Goal: Transaction & Acquisition: Purchase product/service

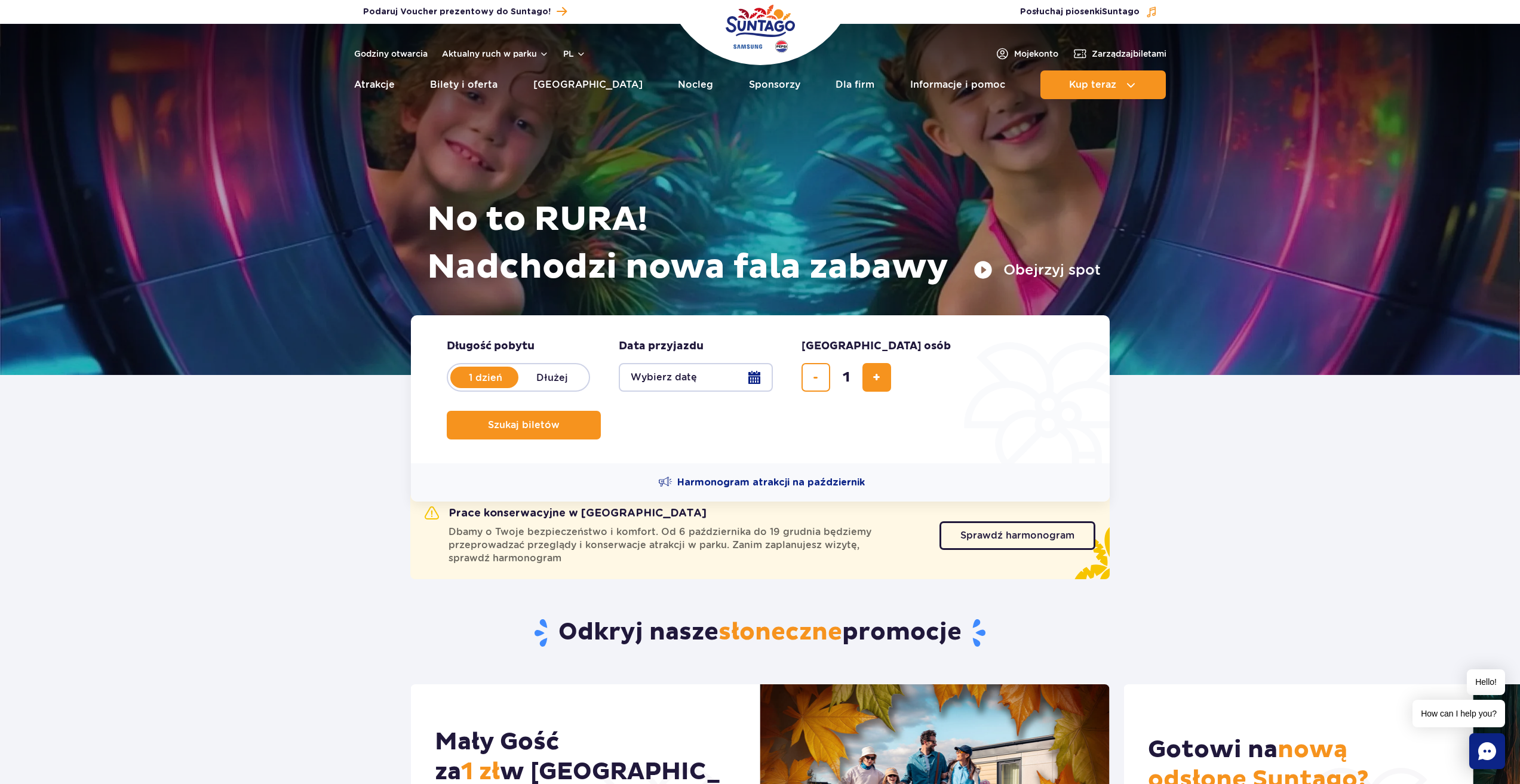
click at [710, 374] on button "Wybierz datę" at bounding box center [696, 377] width 154 height 29
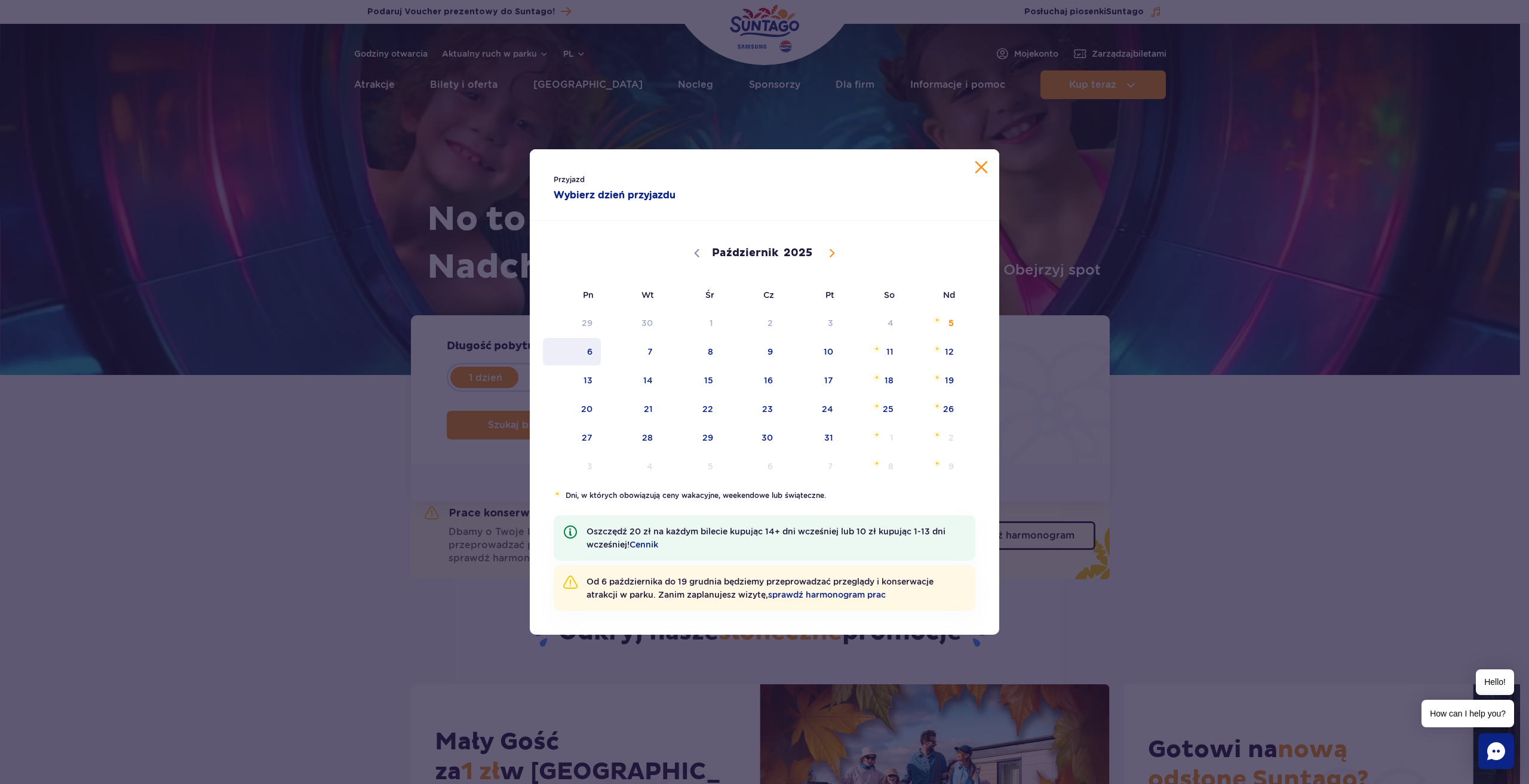
click at [595, 353] on span "6" at bounding box center [572, 351] width 60 height 27
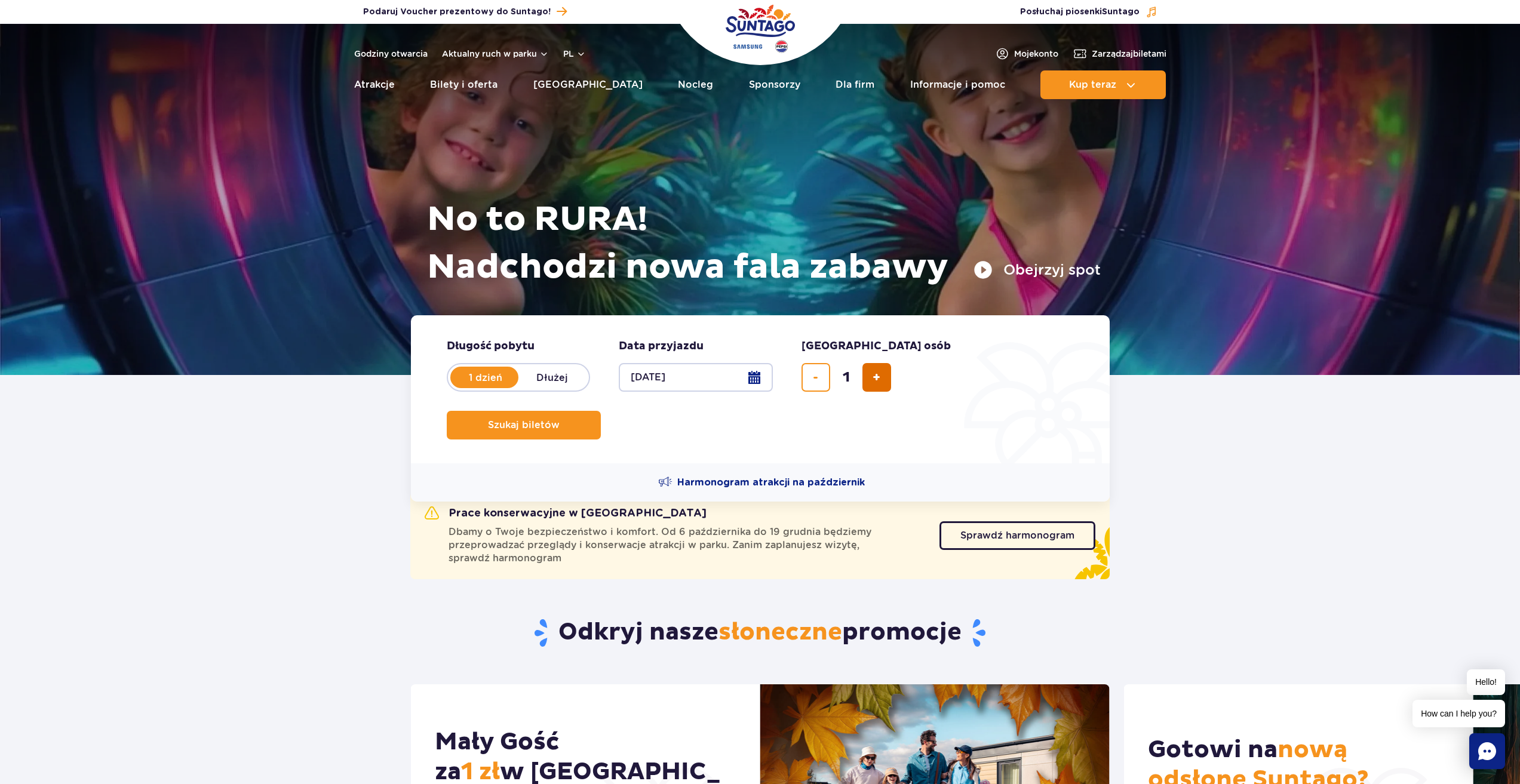
click at [869, 379] on button "dodaj bilet" at bounding box center [877, 377] width 29 height 29
type input "2"
click at [555, 420] on span "Szukaj biletów" at bounding box center [519, 425] width 72 height 11
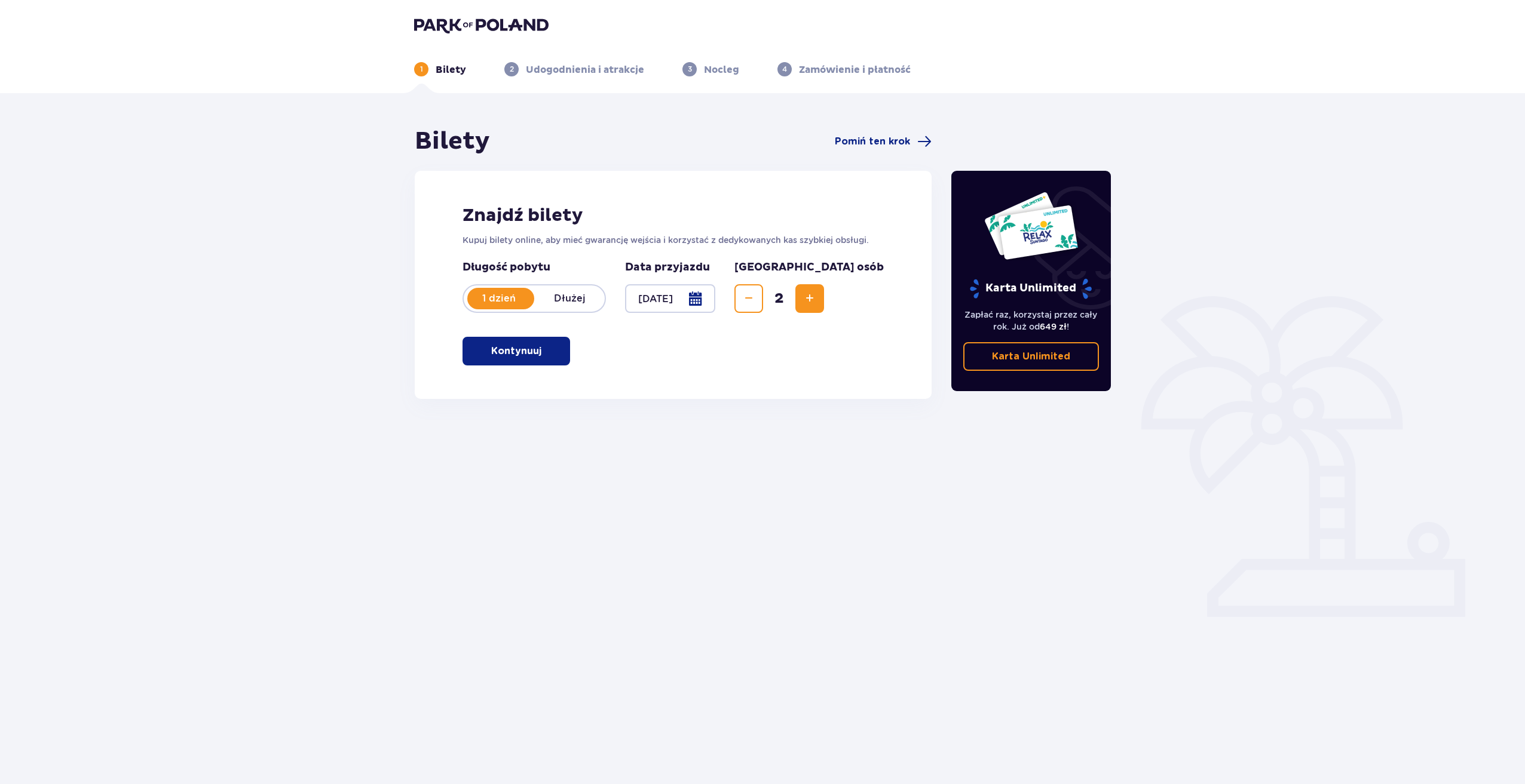
click at [518, 358] on p "Kontynuuj" at bounding box center [516, 351] width 50 height 13
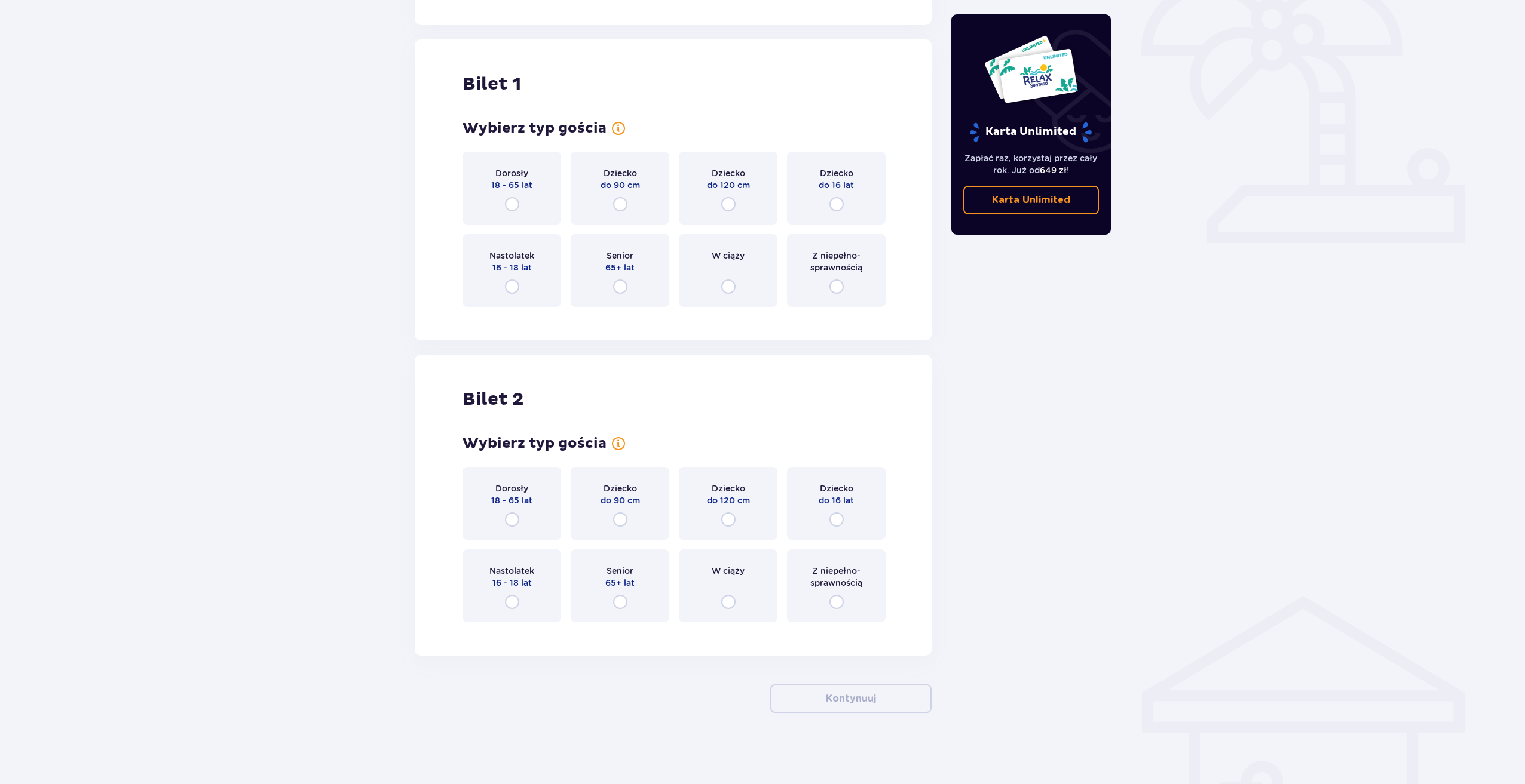
scroll to position [374, 0]
click at [519, 208] on div "Dorosły 18 - 65 lat" at bounding box center [511, 187] width 99 height 73
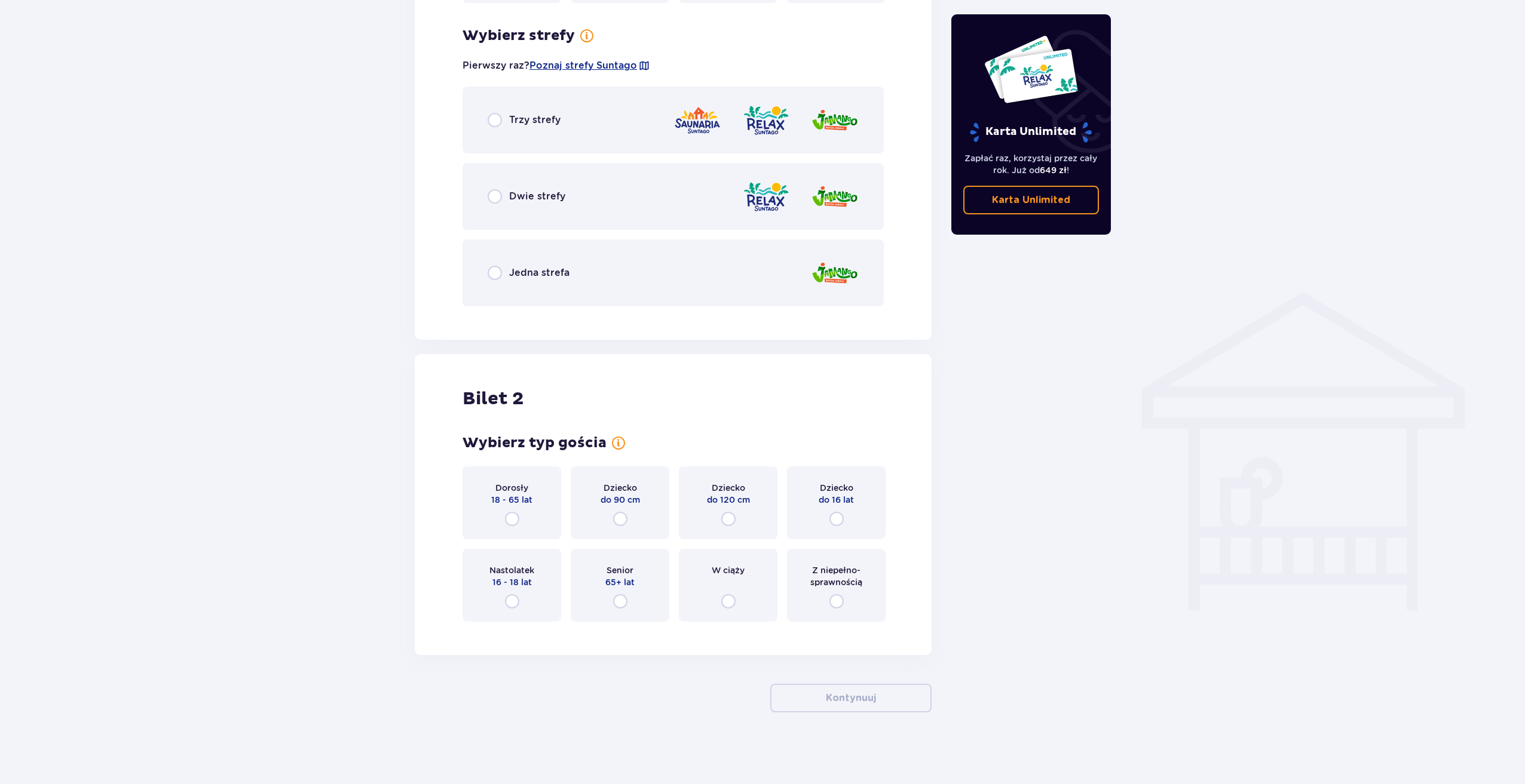
click at [511, 493] on span "Dorosły" at bounding box center [512, 487] width 33 height 12
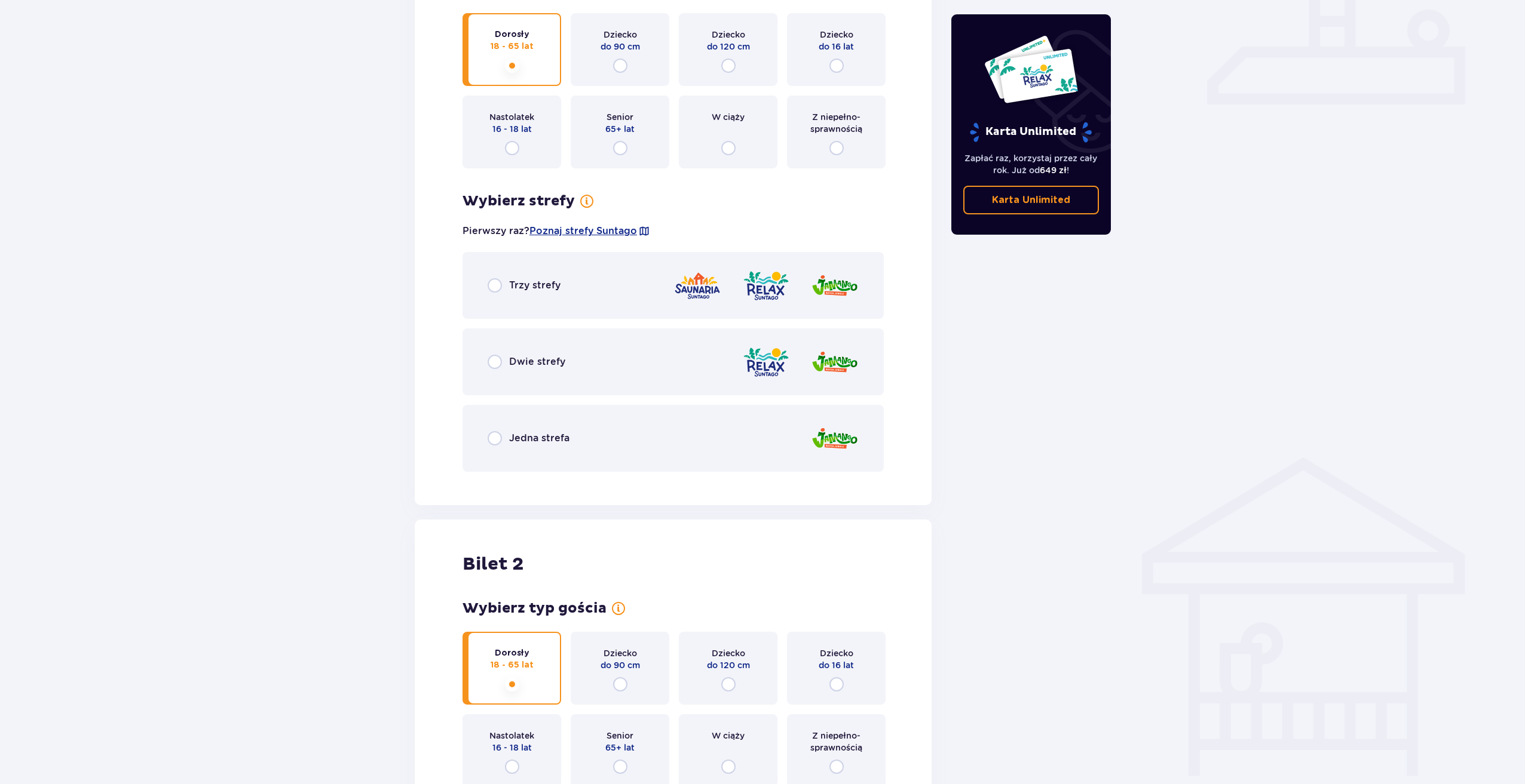
scroll to position [503, 0]
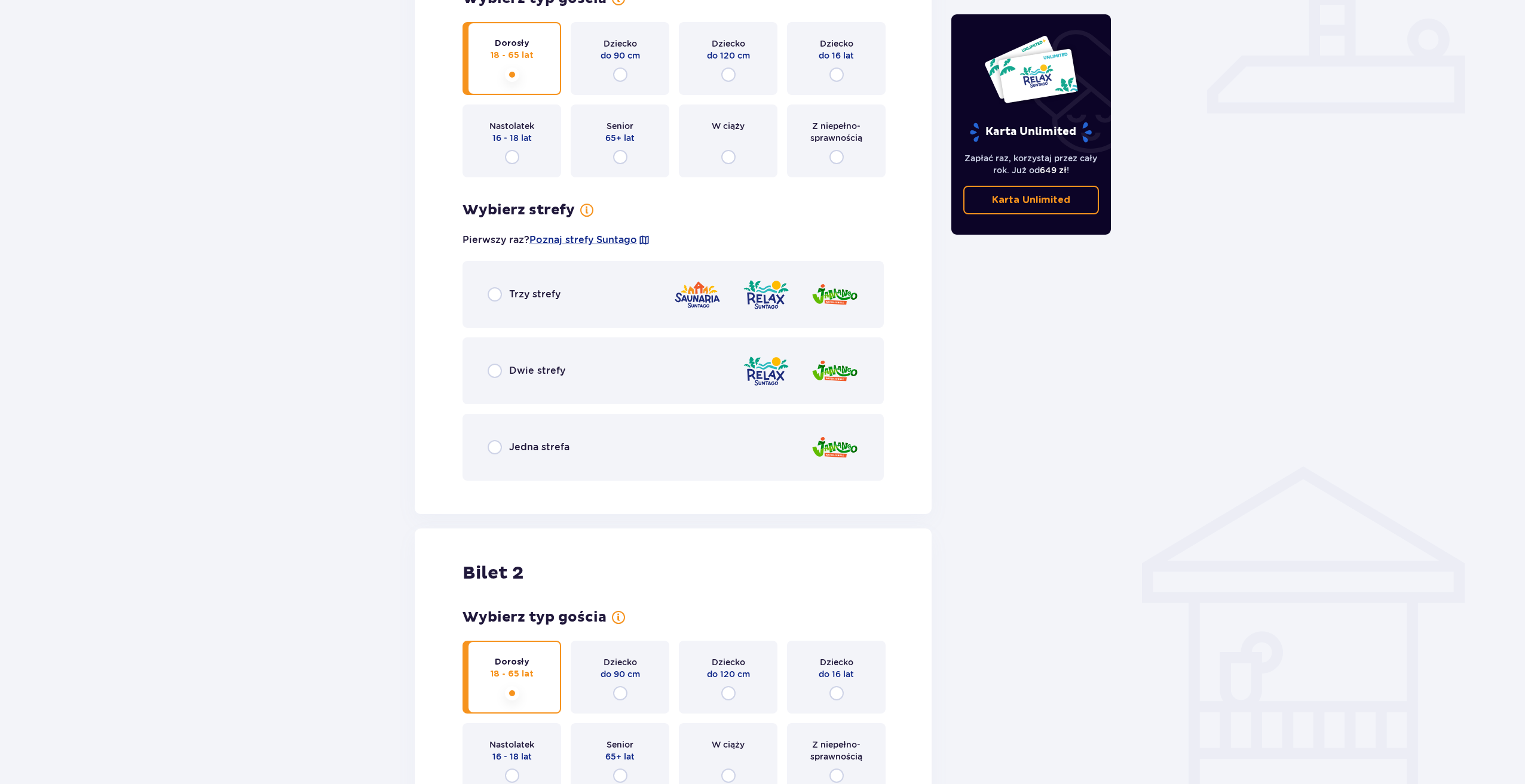
click at [604, 359] on div "Dwie strefy" at bounding box center [673, 371] width 421 height 67
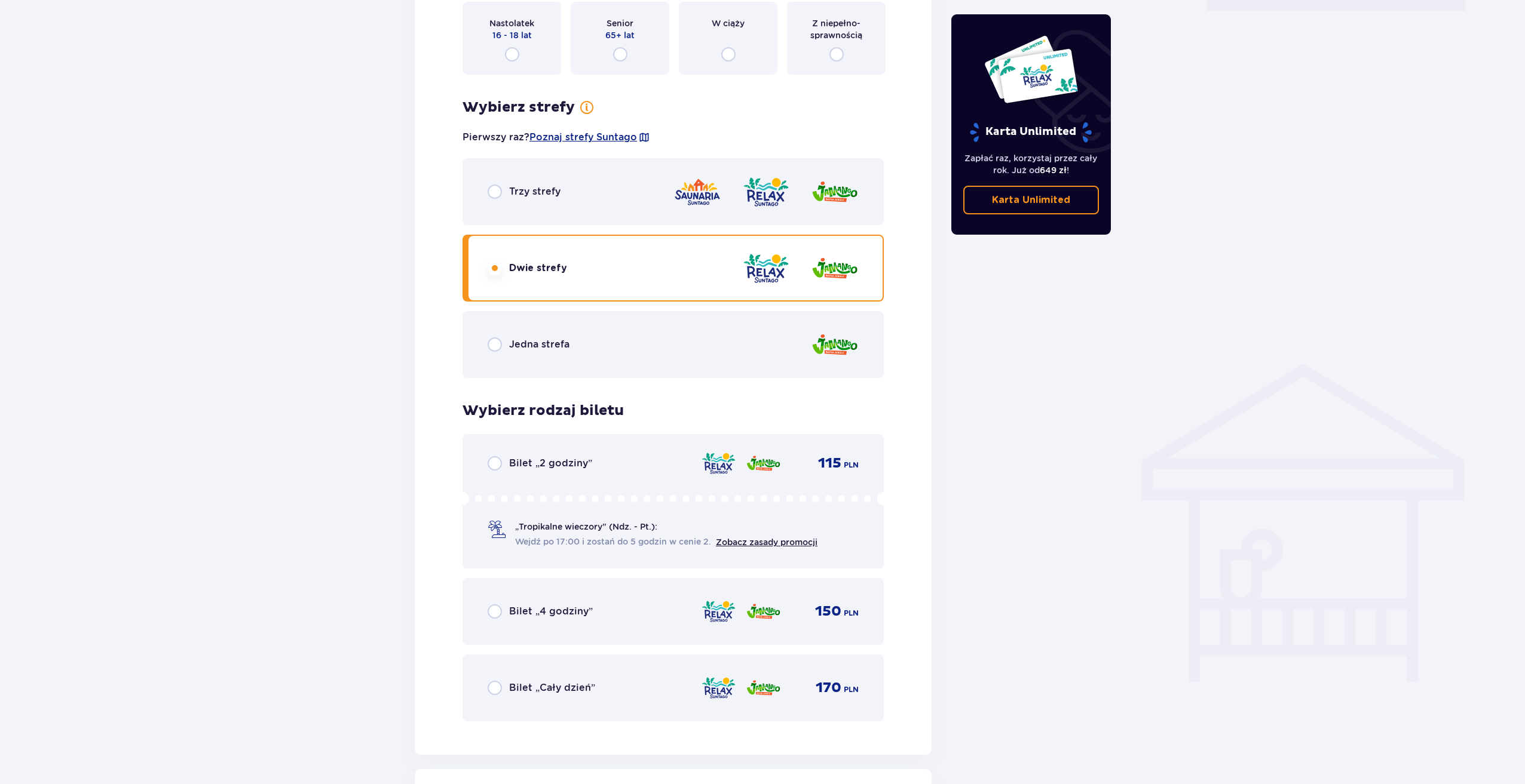
scroll to position [635, 0]
